Goal: Task Accomplishment & Management: Complete application form

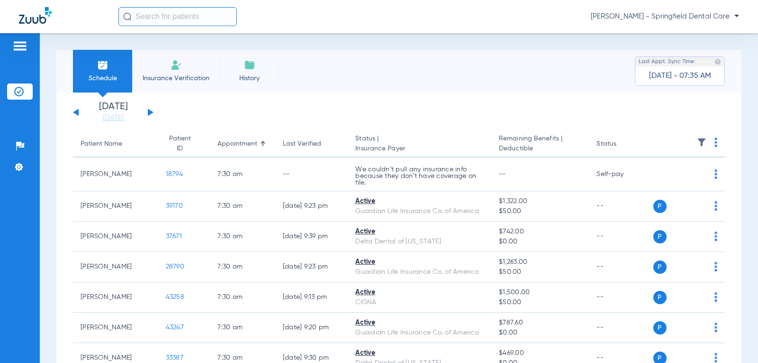
click at [170, 79] on span "Insurance Verification" at bounding box center [175, 77] width 73 height 9
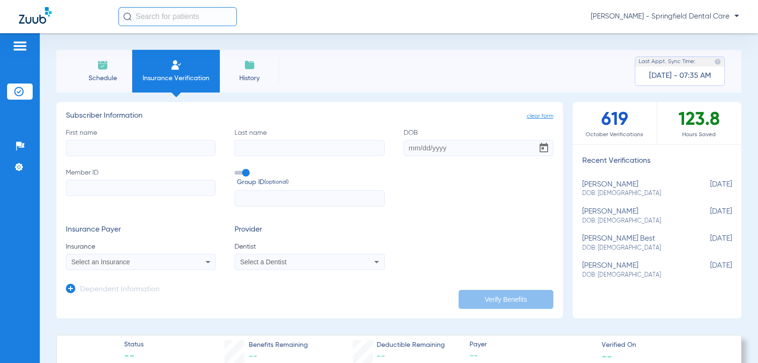
click at [125, 150] on input "First name" at bounding box center [141, 148] width 150 height 16
type input "[PERSON_NAME]"
type input "O'Brien"
click at [409, 148] on input "DOB" at bounding box center [479, 148] width 150 height 16
type input "[DATE]"
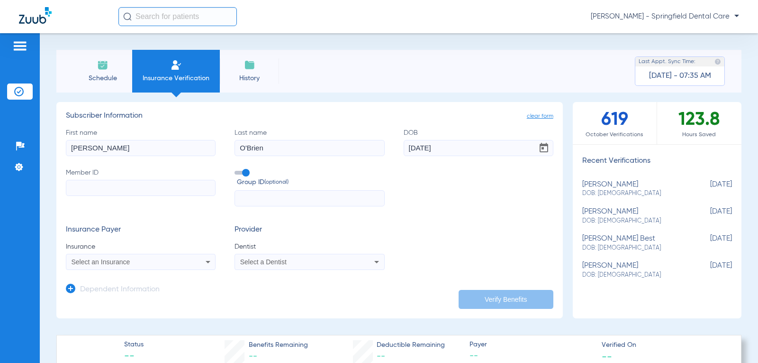
click at [102, 190] on input "Member ID" at bounding box center [141, 188] width 150 height 16
paste input "H64529486"
type input "H64529486"
click at [177, 262] on div "Select an Insurance" at bounding box center [127, 261] width 111 height 7
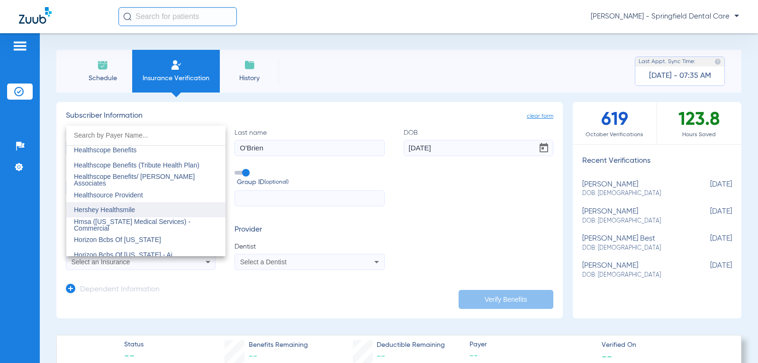
scroll to position [3413, 0]
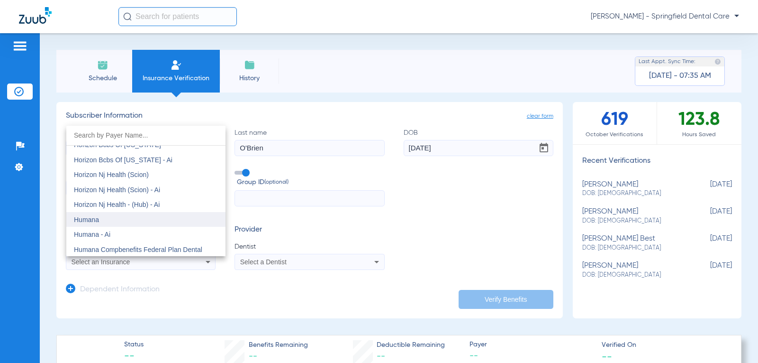
click at [111, 215] on mat-option "Humana" at bounding box center [145, 219] width 159 height 15
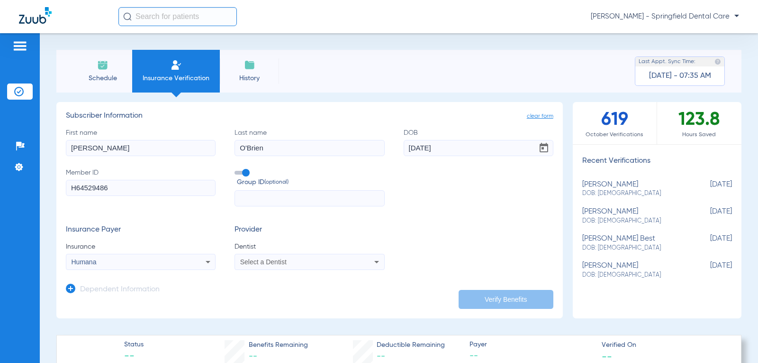
click at [343, 260] on div "Select a Dentist" at bounding box center [295, 261] width 111 height 7
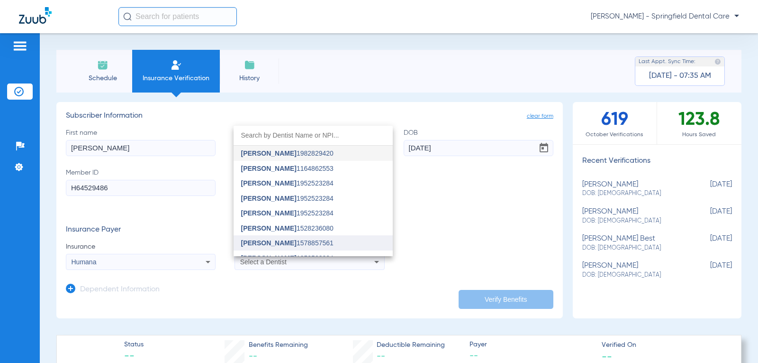
click at [333, 243] on mat-option "[PERSON_NAME] 1578857561" at bounding box center [313, 242] width 159 height 15
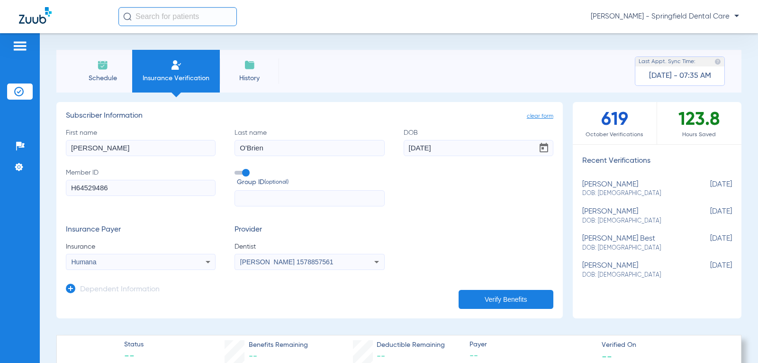
click at [511, 300] on button "Verify Benefits" at bounding box center [506, 299] width 95 height 19
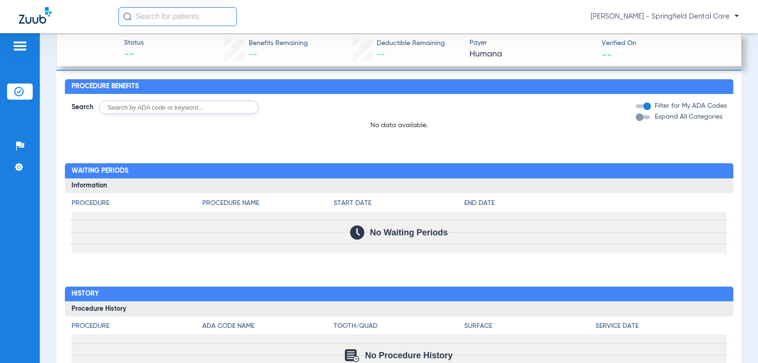
scroll to position [806, 0]
